Goal: Information Seeking & Learning: Learn about a topic

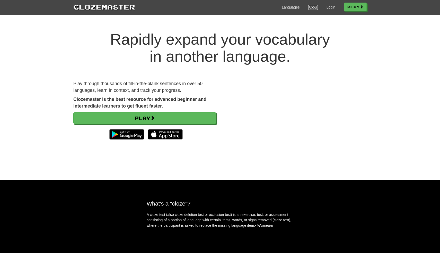
click at [311, 8] on link "About" at bounding box center [314, 7] width 10 height 5
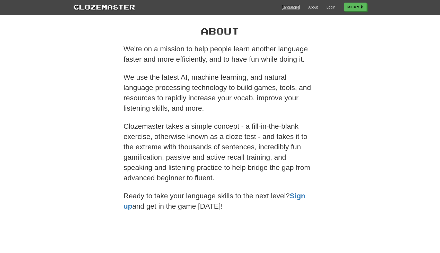
click at [287, 6] on link "Languages" at bounding box center [291, 7] width 18 height 5
click at [286, 9] on link "Languages" at bounding box center [291, 7] width 18 height 5
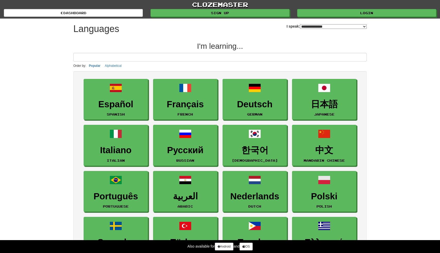
select select "*******"
